Goal: Information Seeking & Learning: Compare options

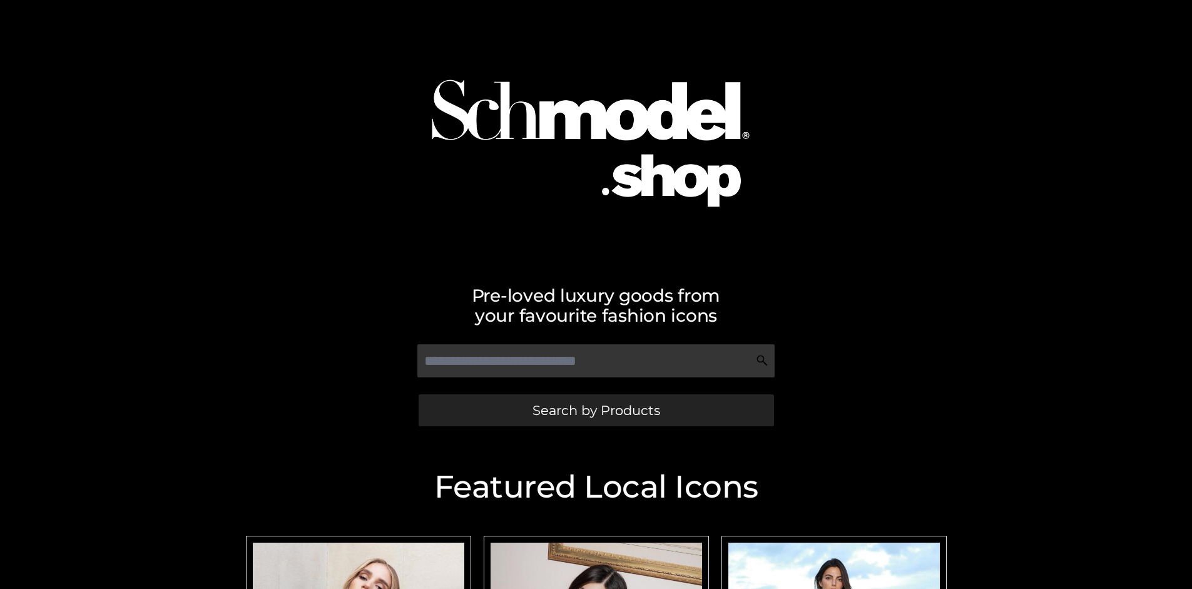
click at [596, 410] on span "Search by Products" at bounding box center [597, 410] width 128 height 13
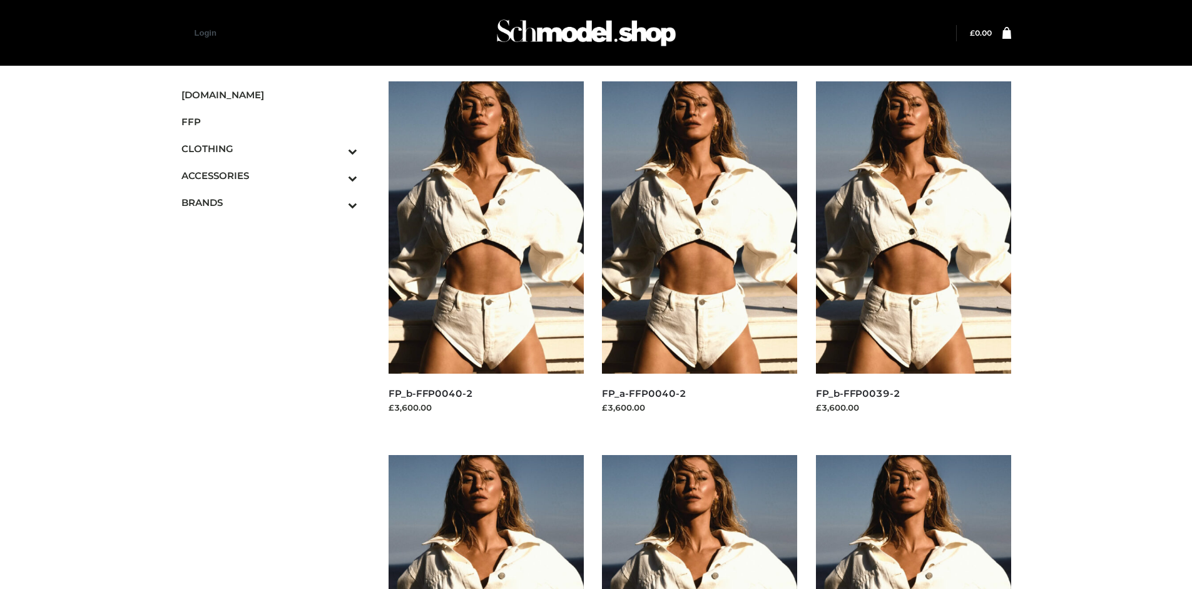
scroll to position [963, 0]
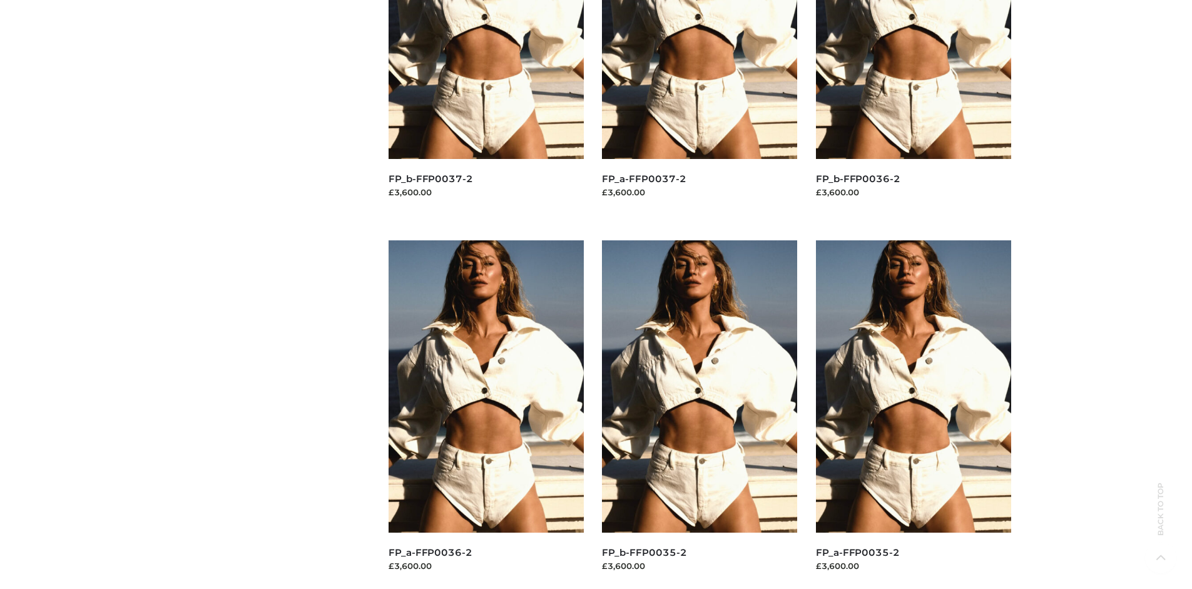
click at [700, 414] on img at bounding box center [699, 386] width 195 height 292
click at [486, 414] on img at bounding box center [486, 386] width 195 height 292
click at [913, 414] on img at bounding box center [913, 386] width 195 height 292
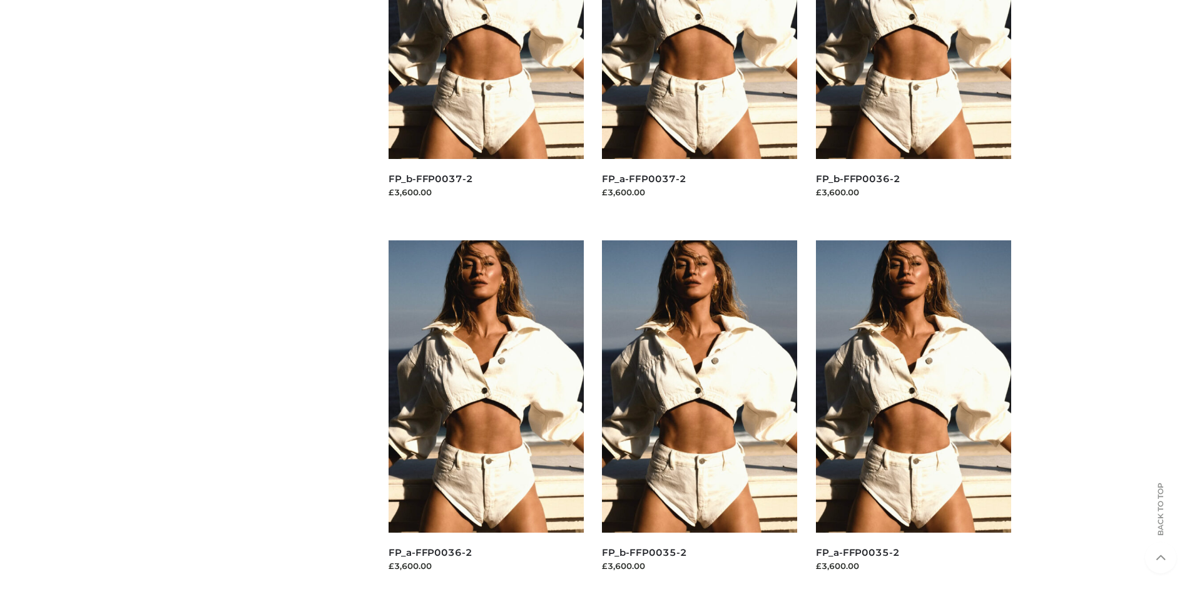
click at [913, 414] on img at bounding box center [913, 386] width 195 height 292
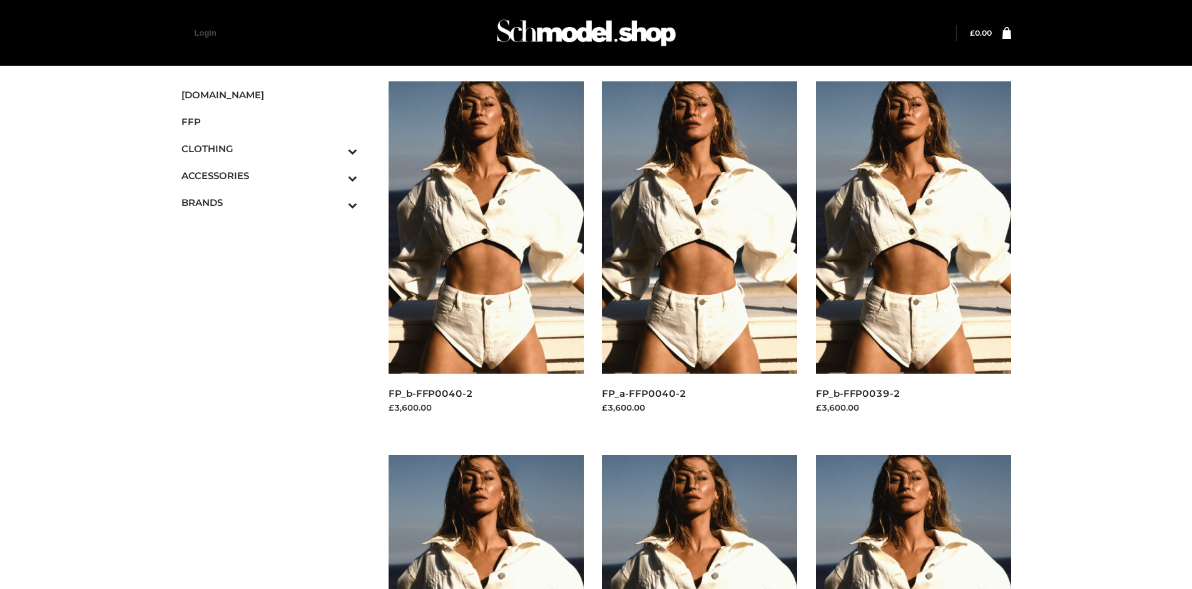
click at [335, 175] on icon "Toggle Submenu" at bounding box center [287, 178] width 140 height 14
click at [275, 229] on span "JEWELRY" at bounding box center [276, 229] width 164 height 14
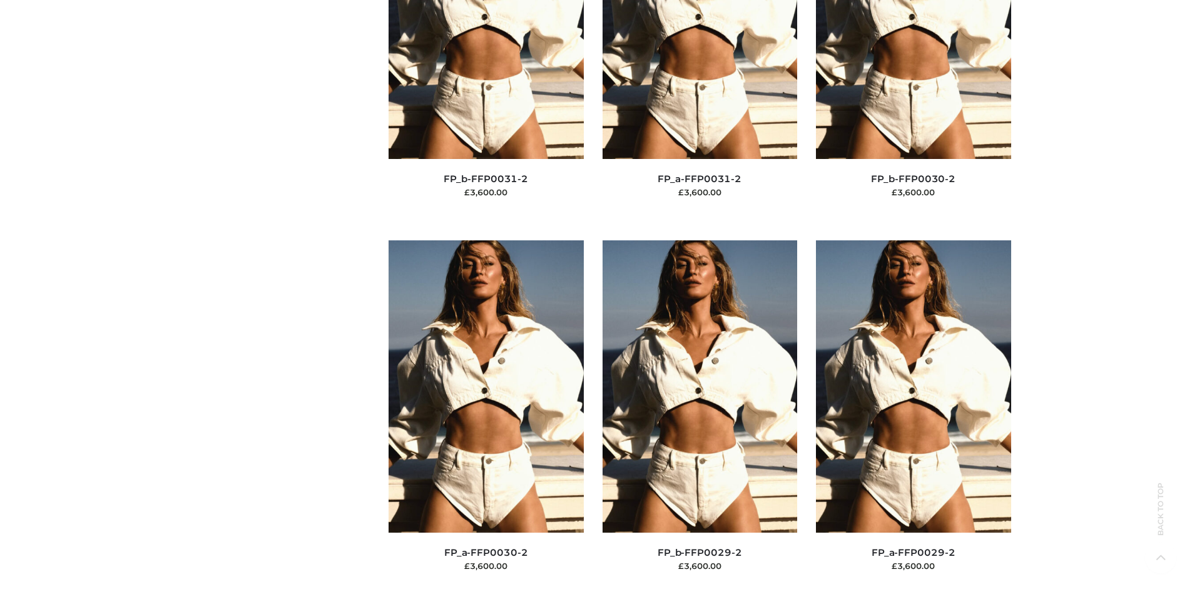
click at [913, 414] on img at bounding box center [913, 386] width 195 height 292
click at [700, 414] on img at bounding box center [700, 386] width 195 height 292
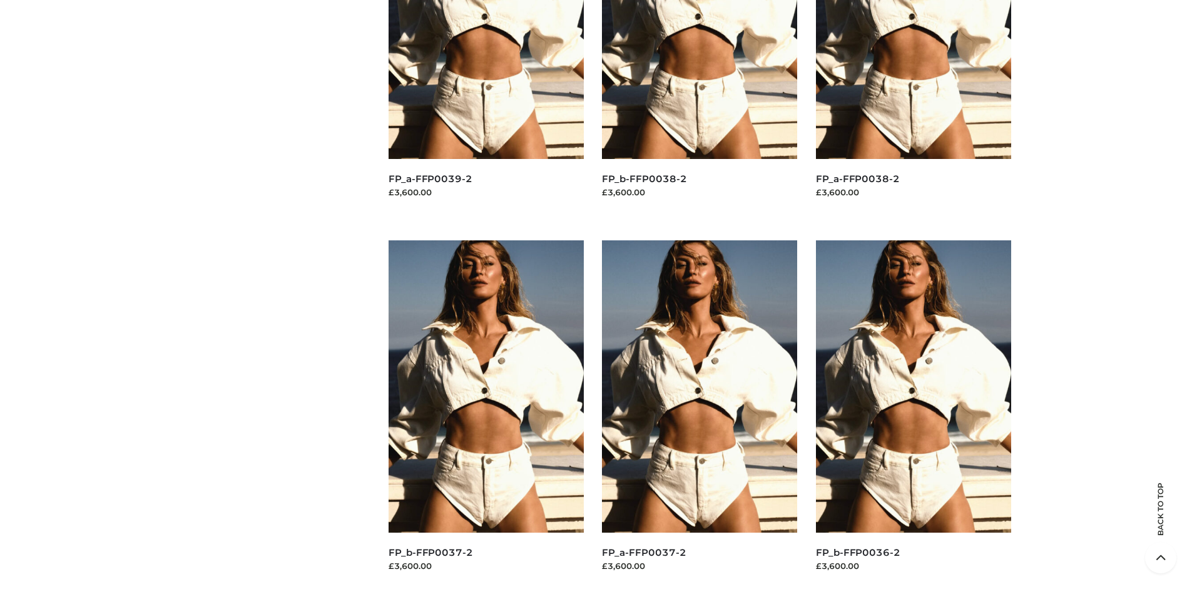
click at [913, 414] on img at bounding box center [913, 386] width 195 height 292
click at [700, 414] on img at bounding box center [699, 386] width 195 height 292
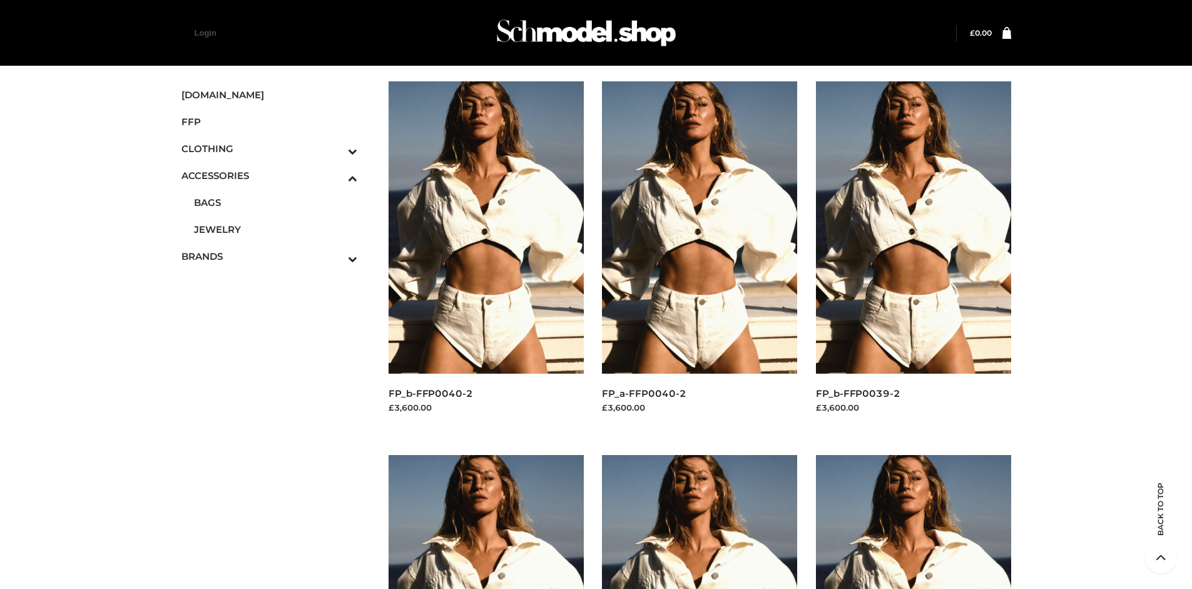
click at [335, 256] on icon "Toggle Submenu" at bounding box center [287, 259] width 140 height 14
click at [275, 274] on span "OPP SWIMWEAR" at bounding box center [276, 281] width 164 height 14
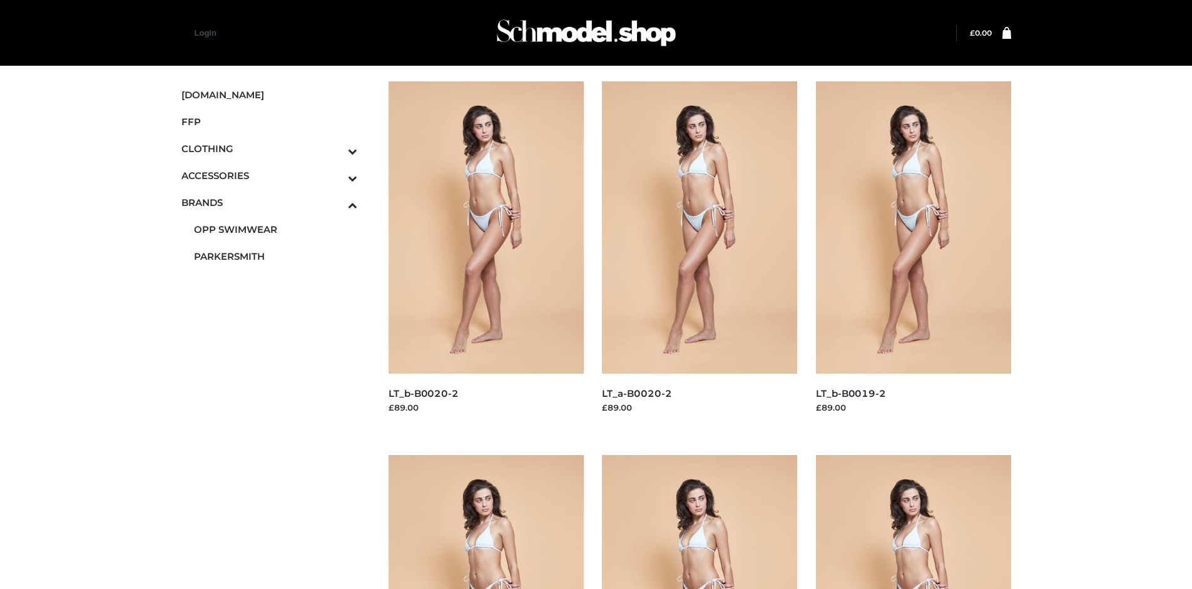
click at [913, 255] on img at bounding box center [913, 227] width 195 height 292
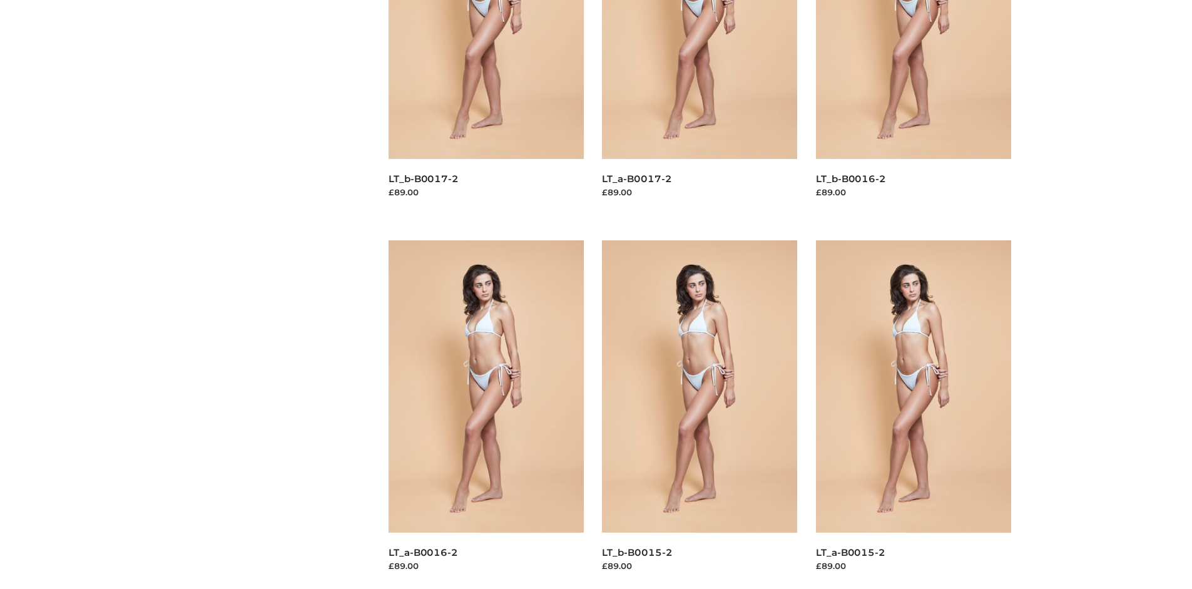
click at [486, 414] on img at bounding box center [486, 386] width 195 height 292
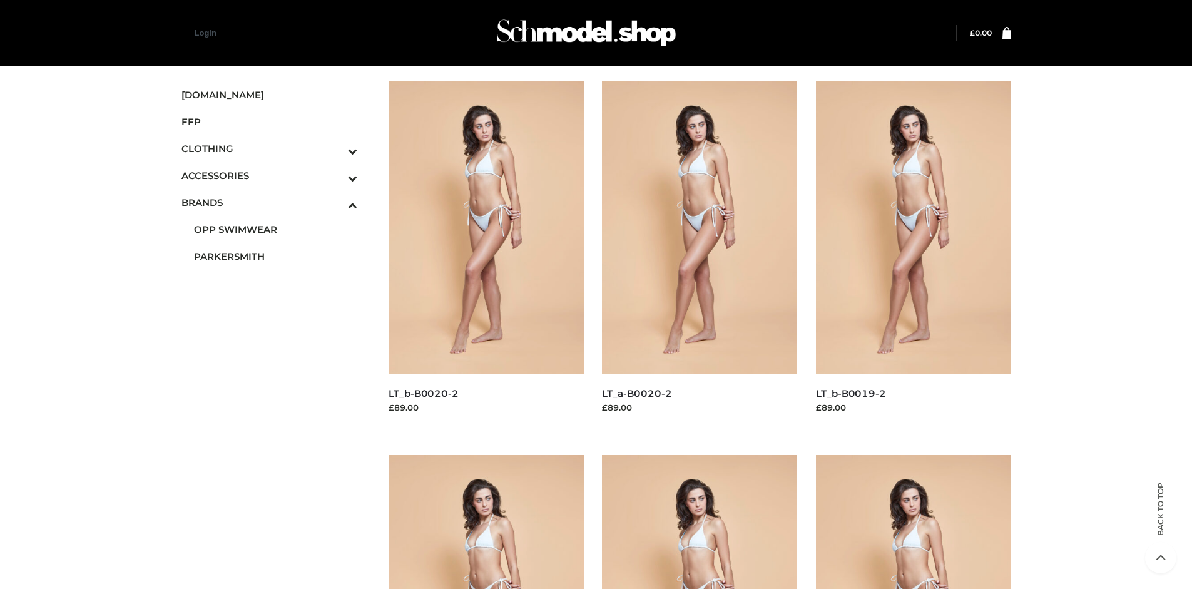
click at [335, 148] on icon "Toggle Submenu" at bounding box center [287, 151] width 140 height 14
click at [275, 229] on span "BOTTOMS" at bounding box center [276, 229] width 164 height 14
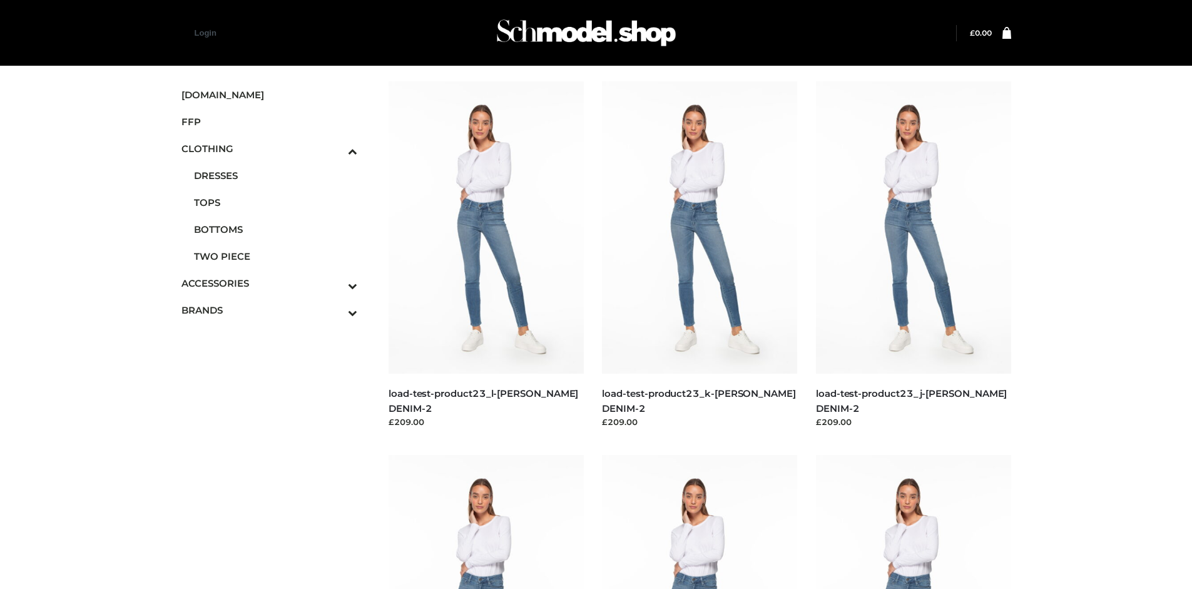
click at [913, 255] on img at bounding box center [913, 227] width 195 height 292
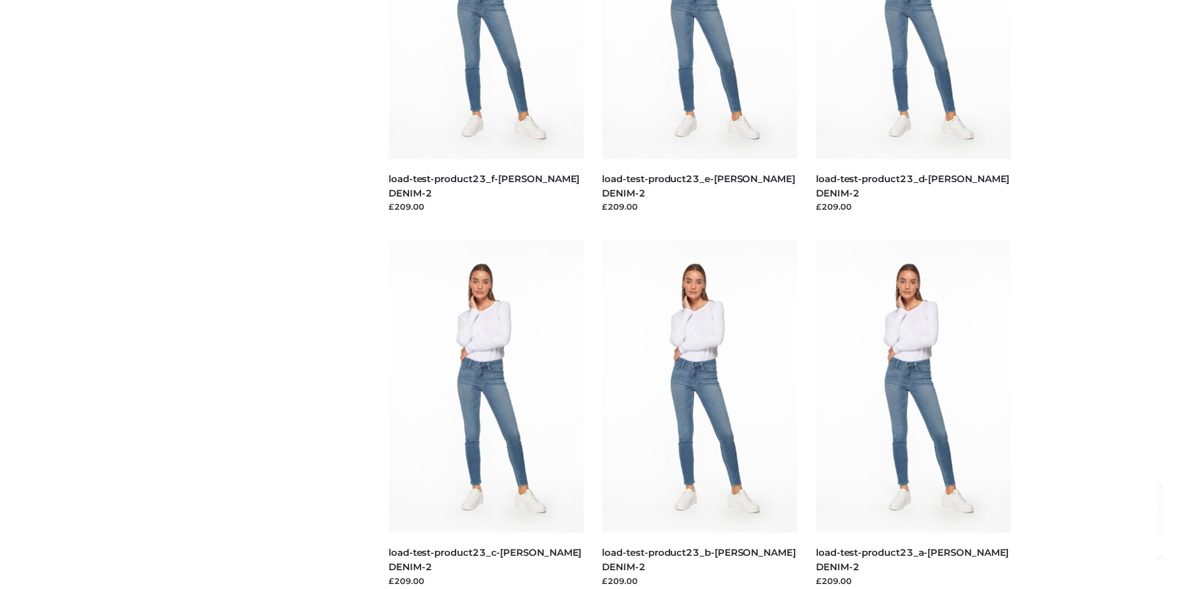
click at [700, 414] on img at bounding box center [699, 386] width 195 height 292
click at [913, 414] on img at bounding box center [913, 386] width 195 height 292
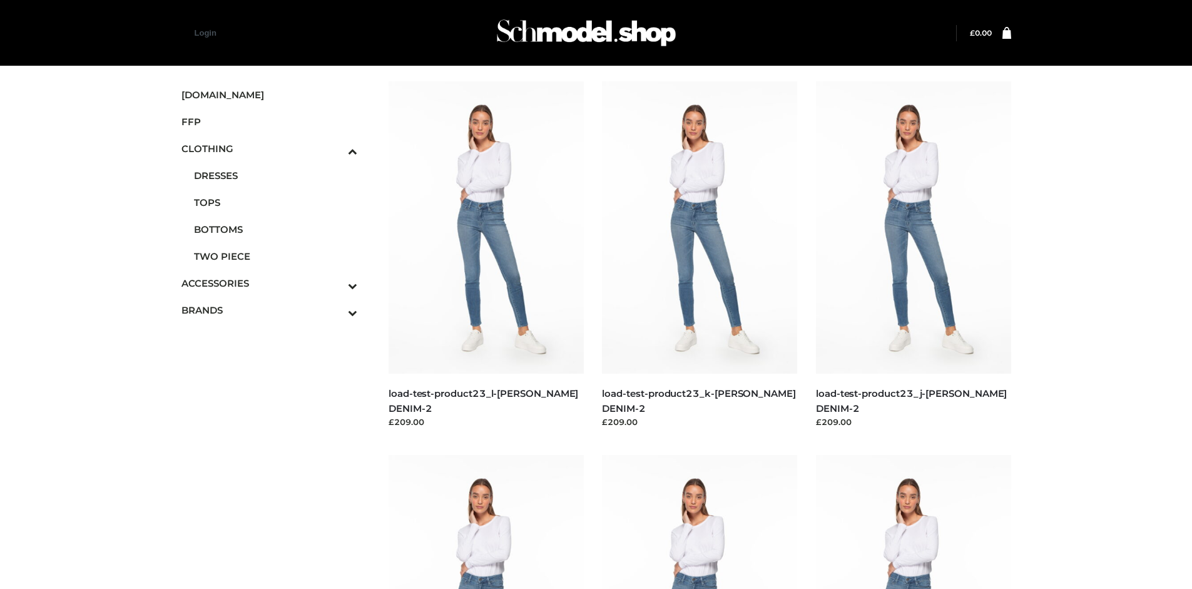
click at [700, 255] on img at bounding box center [699, 227] width 195 height 292
